Goal: Transaction & Acquisition: Purchase product/service

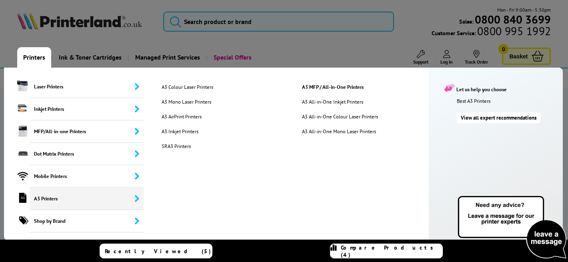
click at [51, 195] on span "A3 Printers" at bounding box center [87, 199] width 114 height 22
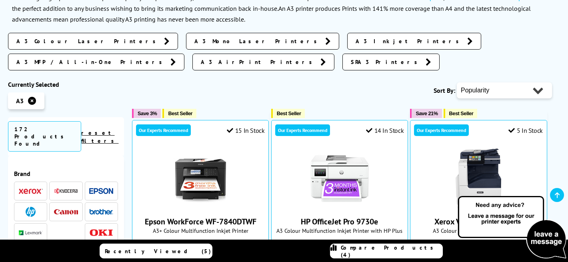
scroll to position [140, 0]
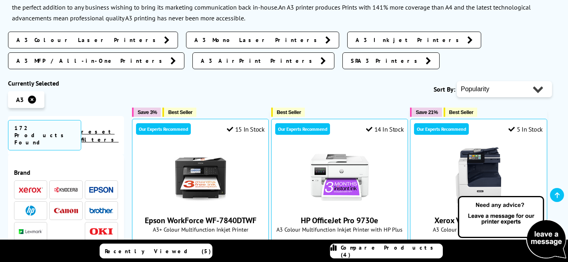
click at [356, 39] on span "A3 Inkjet Printers" at bounding box center [410, 40] width 108 height 8
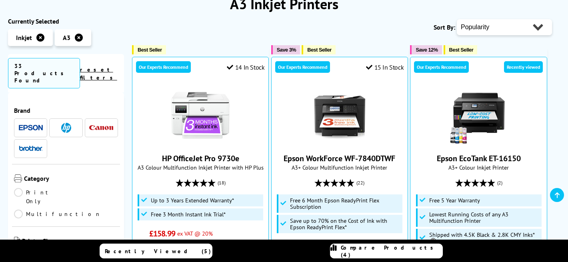
scroll to position [115, 0]
click at [24, 145] on img at bounding box center [31, 148] width 24 height 6
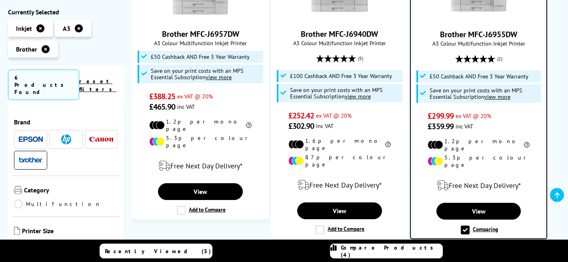
scroll to position [235, 0]
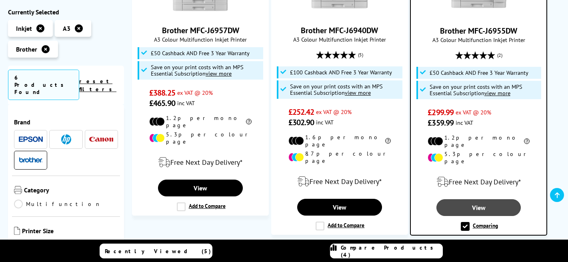
click at [475, 199] on link "View" at bounding box center [479, 207] width 84 height 17
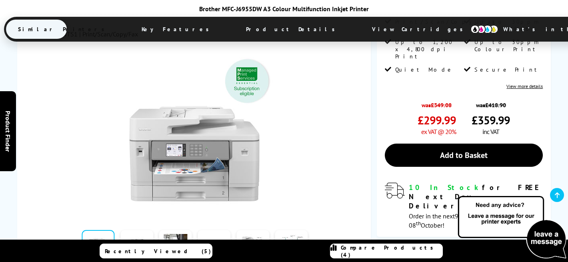
scroll to position [205, 0]
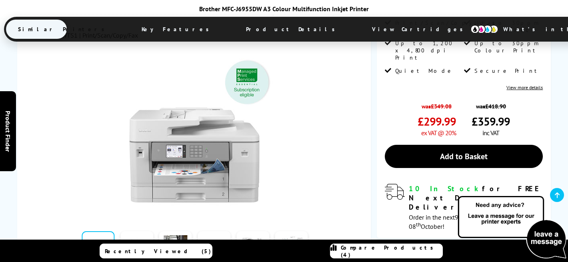
click at [298, 231] on link at bounding box center [291, 248] width 33 height 34
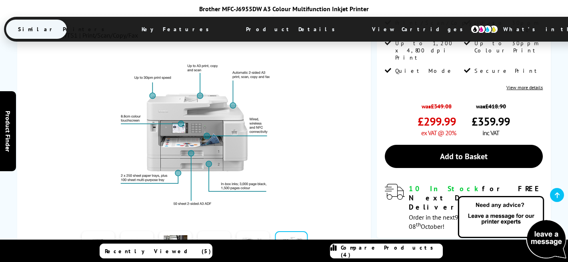
click at [259, 231] on link at bounding box center [253, 248] width 33 height 34
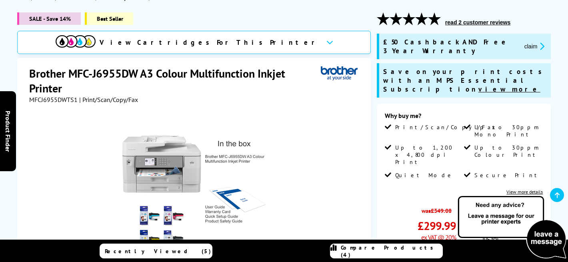
scroll to position [100, 0]
